Goal: Information Seeking & Learning: Learn about a topic

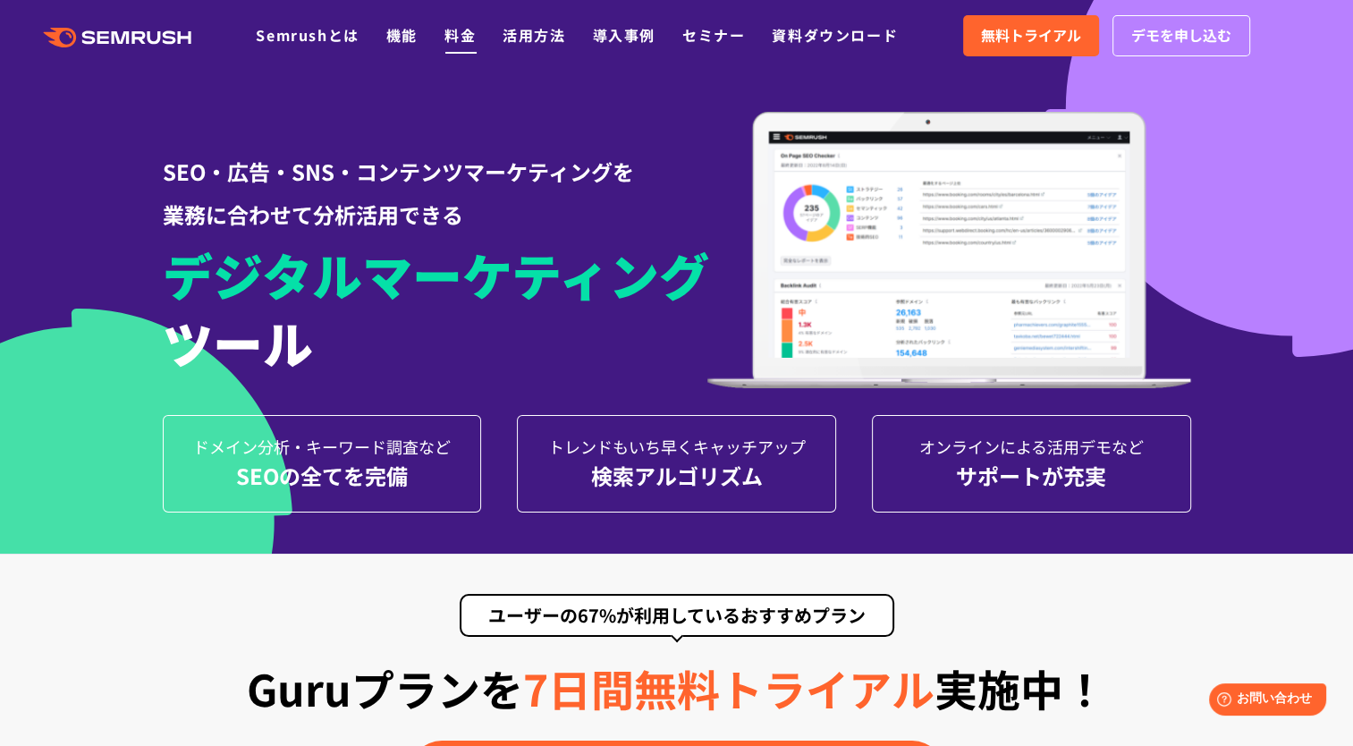
click at [457, 44] on link "料金" at bounding box center [459, 34] width 31 height 21
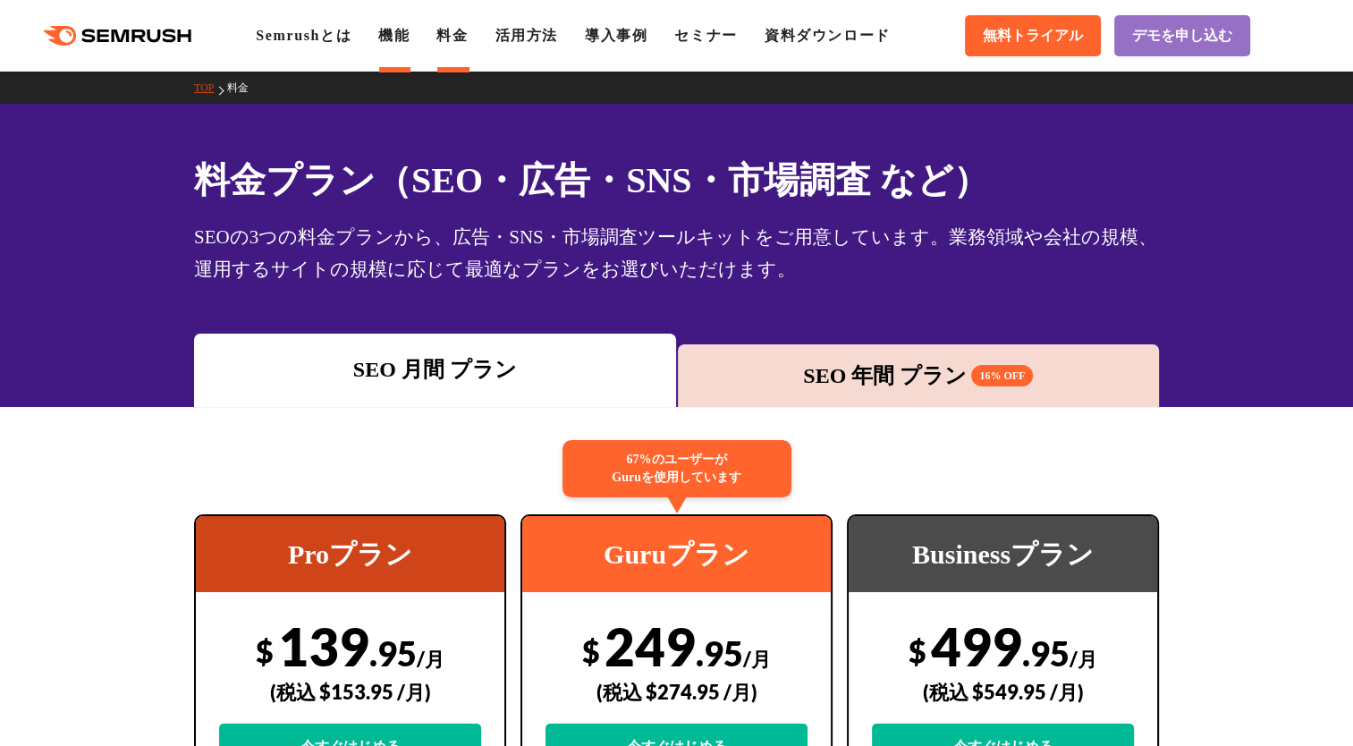
click at [410, 38] on link "機能" at bounding box center [393, 35] width 31 height 15
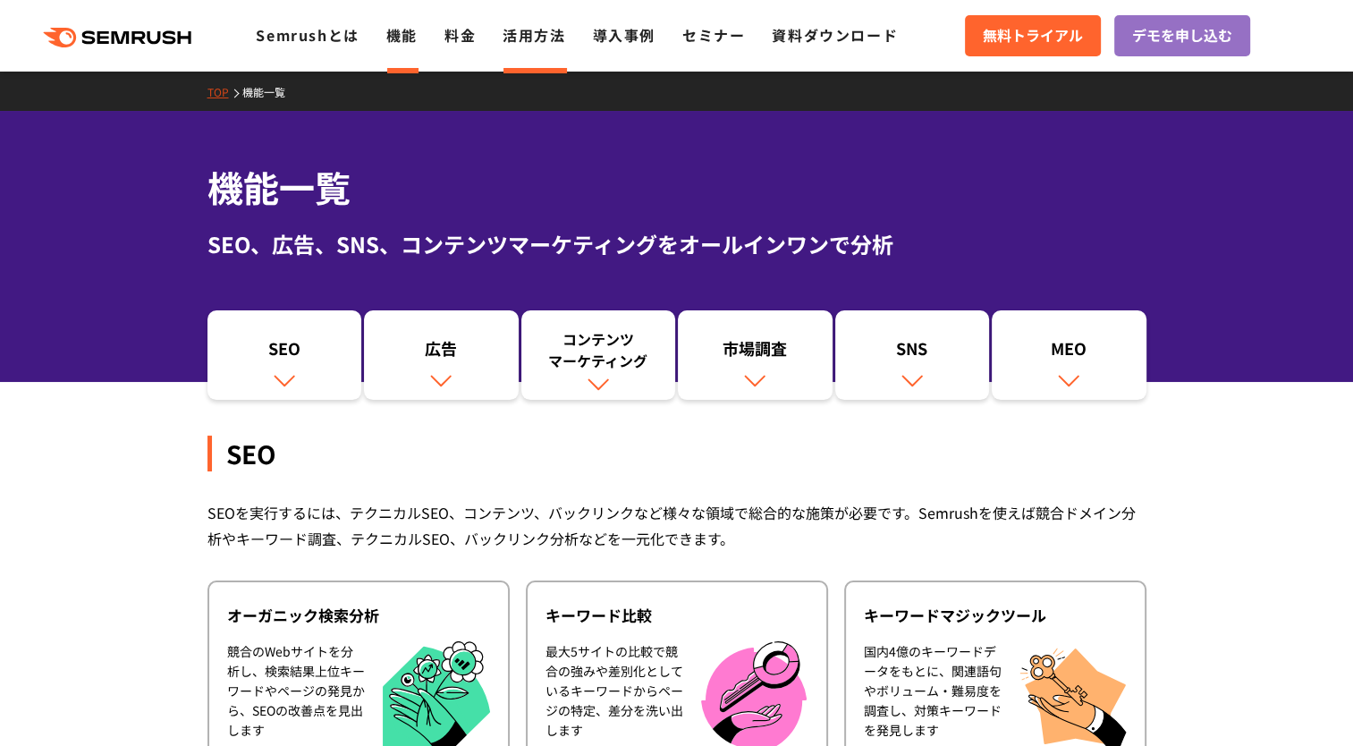
click at [557, 27] on link "活用方法" at bounding box center [534, 34] width 63 height 21
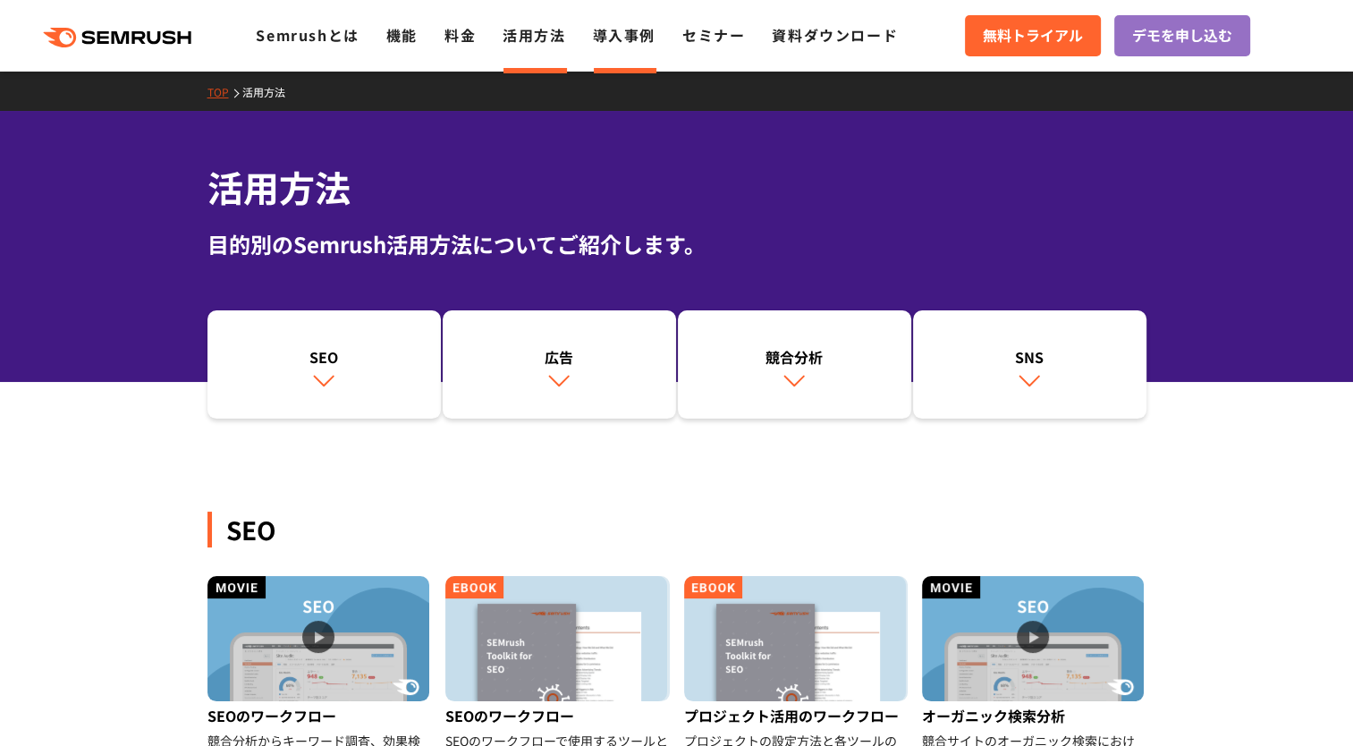
click at [639, 25] on link "導入事例" at bounding box center [624, 34] width 63 height 21
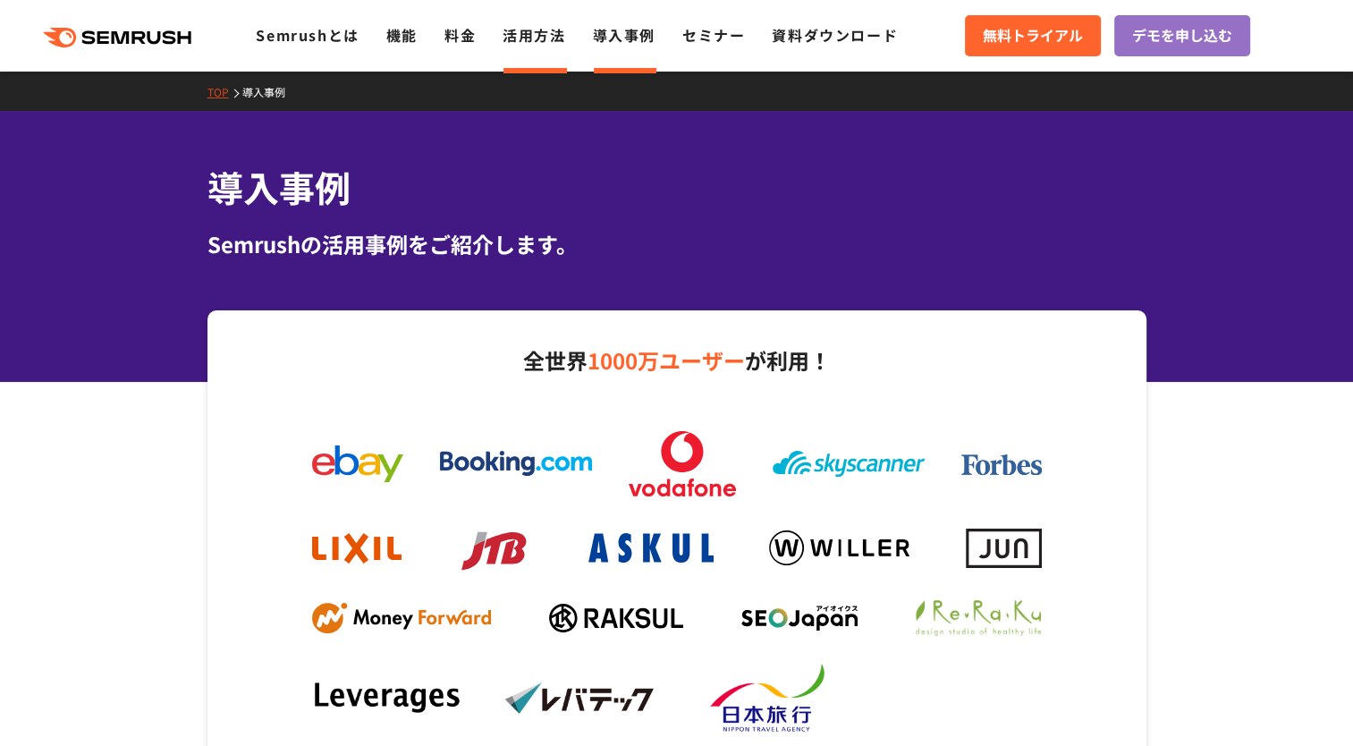
click at [542, 29] on link "活用方法" at bounding box center [534, 34] width 63 height 21
